Goal: Find contact information: Find contact information

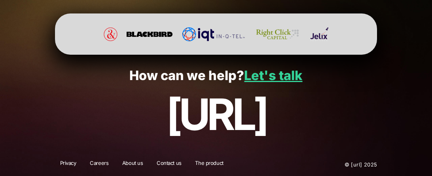
scroll to position [1586, 0]
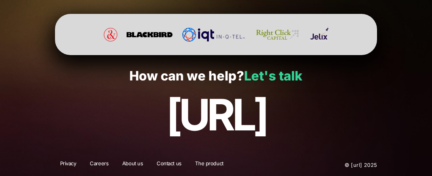
click at [269, 72] on link "Let's talk" at bounding box center [273, 75] width 58 height 15
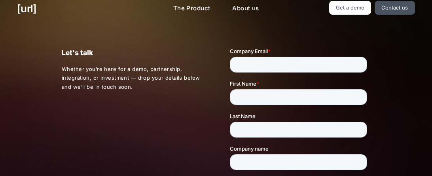
scroll to position [6, 0]
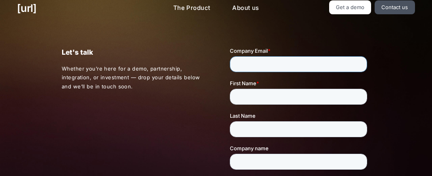
click at [280, 65] on input "Company Email *" at bounding box center [298, 64] width 137 height 16
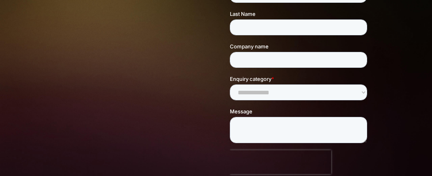
scroll to position [0, 0]
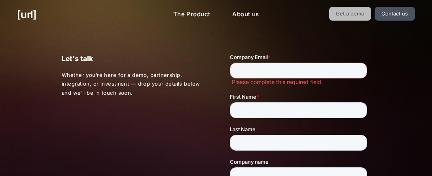
click at [334, 11] on link "Get a demo" at bounding box center [350, 14] width 42 height 14
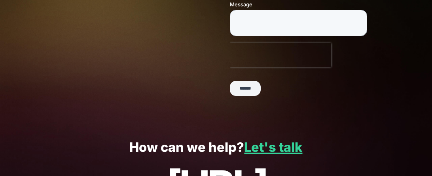
scroll to position [294, 0]
